Goal: Task Accomplishment & Management: Use online tool/utility

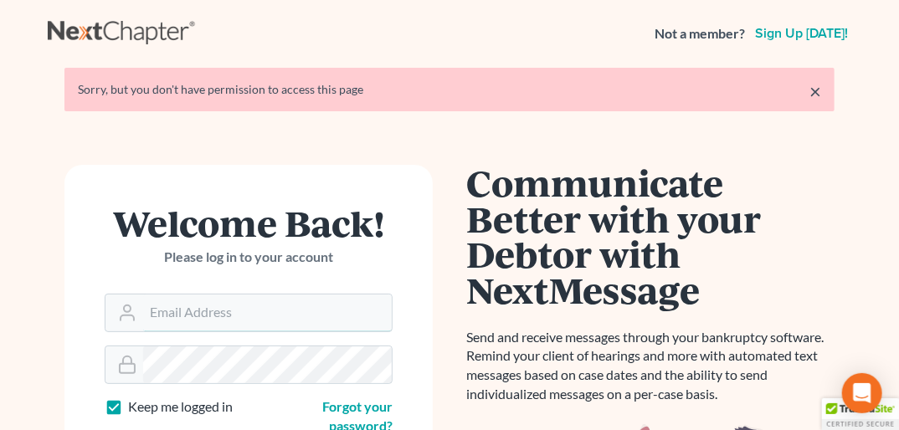
type input "[PERSON_NAME][EMAIL_ADDRESS][DOMAIN_NAME]"
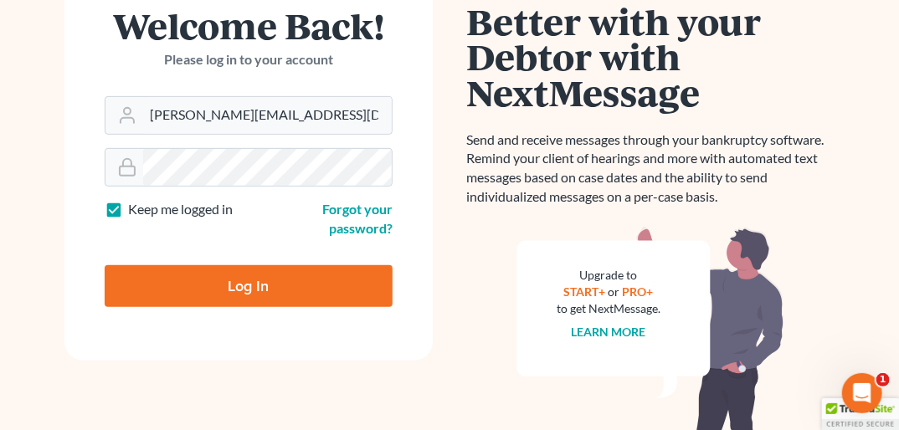
scroll to position [208, 0]
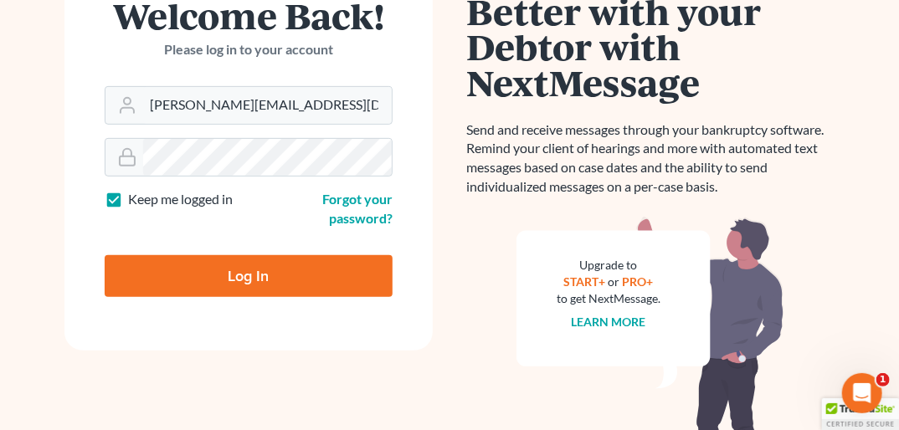
click at [182, 274] on input "Log In" at bounding box center [249, 276] width 288 height 42
type input "Thinking..."
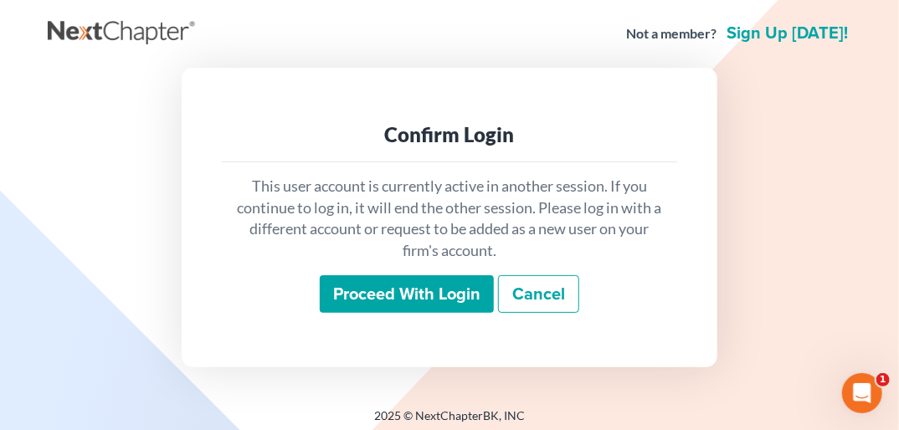
click at [391, 287] on input "Proceed with login" at bounding box center [407, 294] width 174 height 38
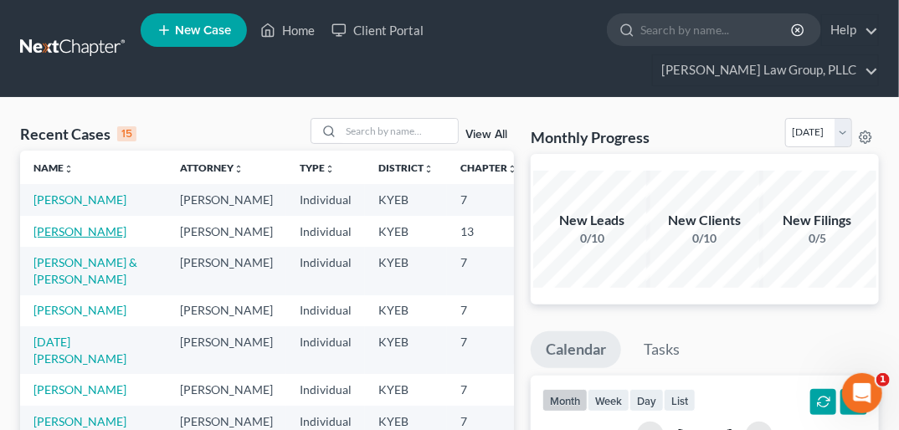
click at [42, 224] on link "[PERSON_NAME]" at bounding box center [79, 231] width 93 height 14
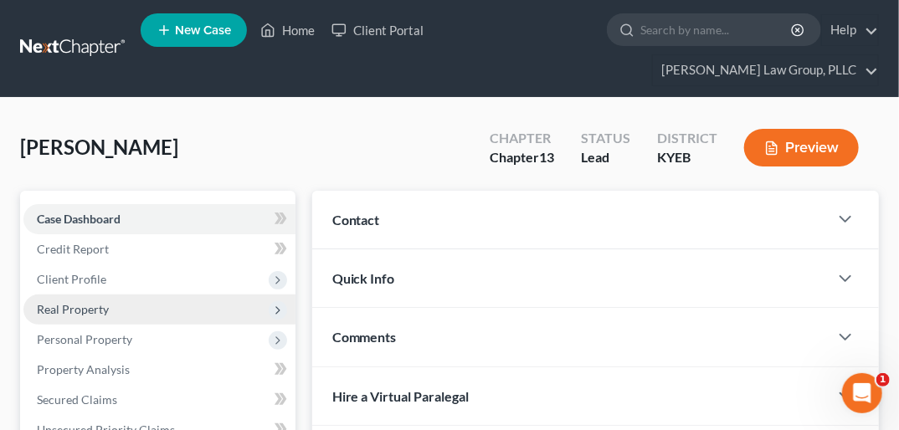
click at [99, 302] on span "Real Property" at bounding box center [73, 309] width 72 height 14
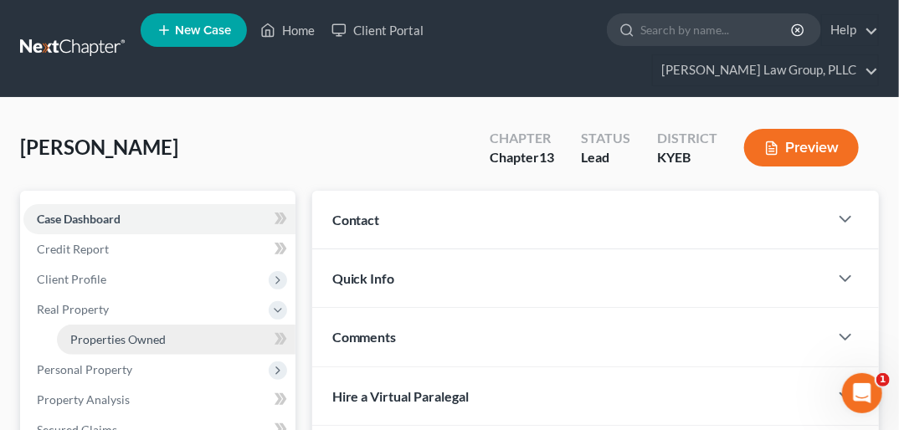
click at [107, 332] on span "Properties Owned" at bounding box center [117, 339] width 95 height 14
